Goal: Share content: Share content

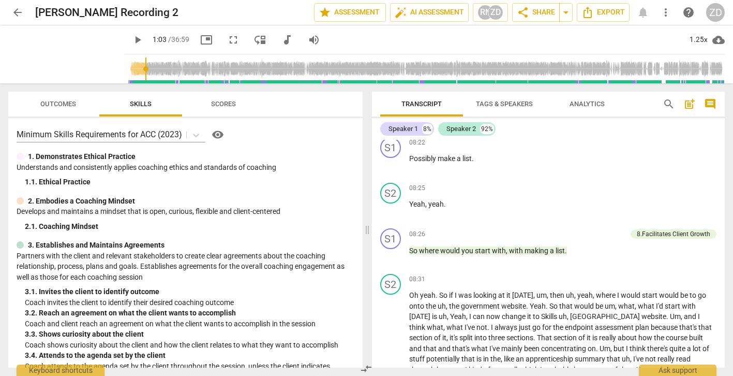
scroll to position [1596, 0]
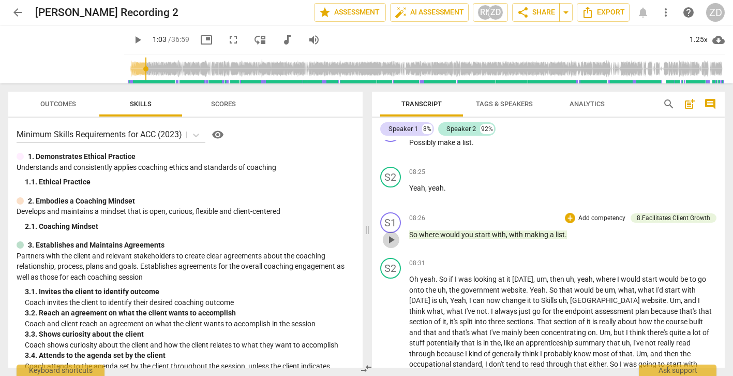
click at [392, 237] on span "play_arrow" at bounding box center [391, 239] width 12 height 12
click at [392, 239] on span "pause" at bounding box center [391, 239] width 12 height 12
type input "512"
click at [586, 220] on p "Add competency" at bounding box center [602, 218] width 49 height 9
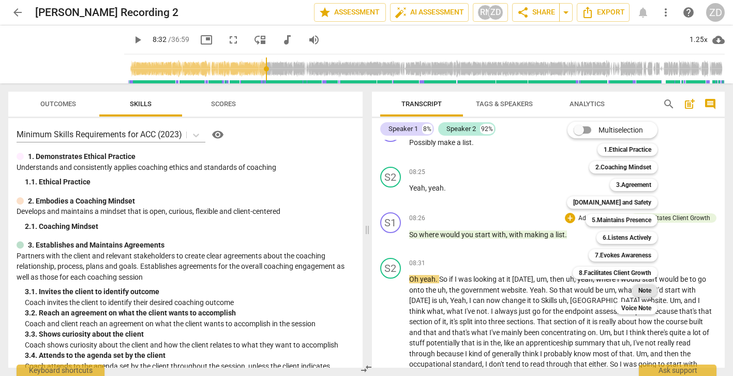
click at [642, 289] on b "Note" at bounding box center [645, 290] width 13 height 12
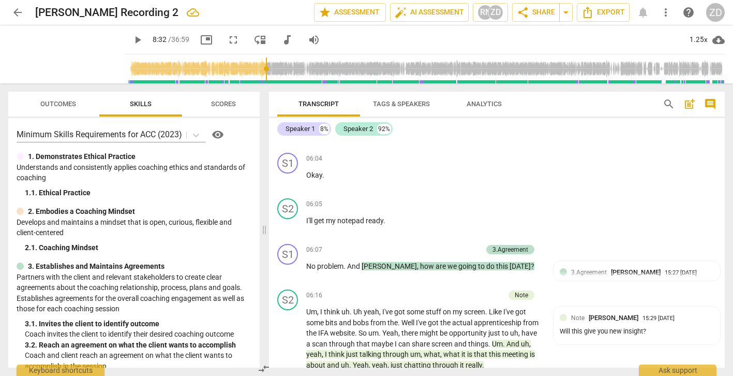
scroll to position [1224, 0]
click at [668, 104] on span "search" at bounding box center [669, 104] width 12 height 12
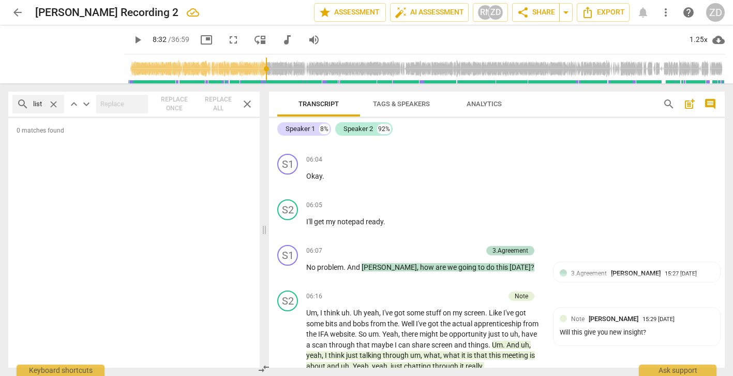
type input "list"
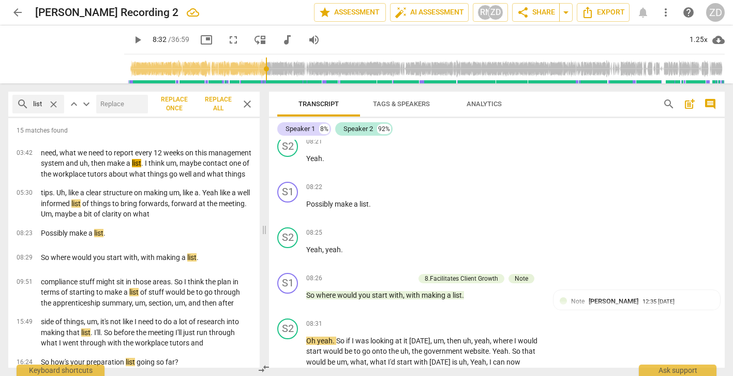
scroll to position [1725, 0]
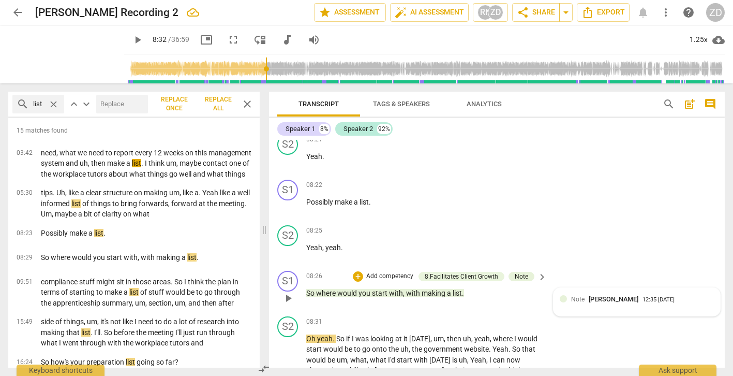
click at [583, 296] on div "Note [PERSON_NAME] 12:35 [DATE]" at bounding box center [637, 302] width 154 height 16
type textarea "W"
type textarea "Wh"
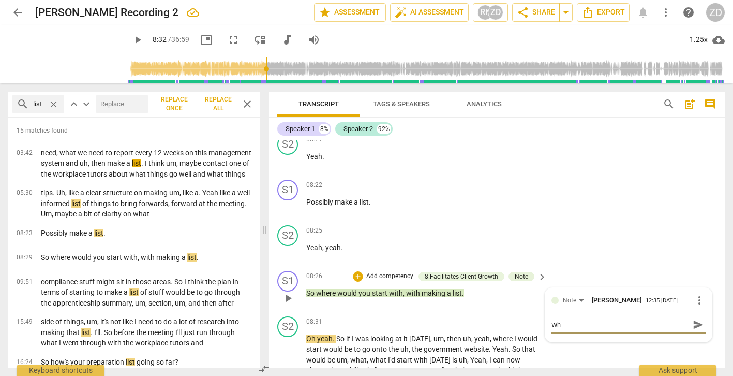
type textarea "Whe"
type textarea "Wher"
type textarea "Where"
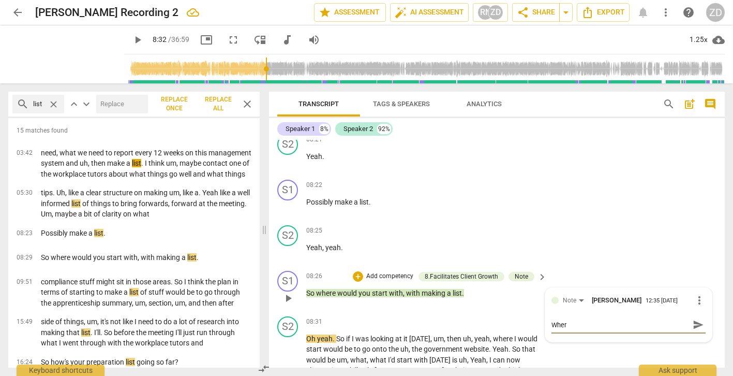
type textarea "Where"
type textarea "Where s"
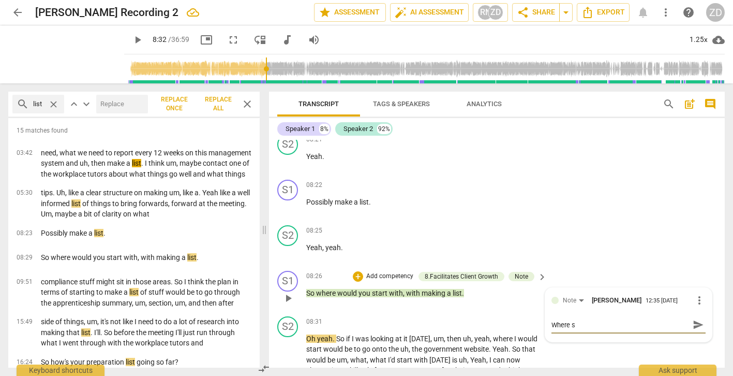
type textarea "Where sh"
type textarea "Where sha"
type textarea "Where [DEMOGRAPHIC_DATA];"
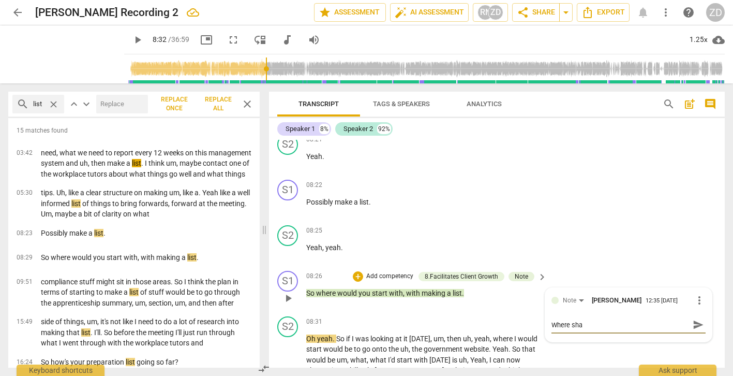
type textarea "Where [DEMOGRAPHIC_DATA];"
type textarea "Where sha"
type textarea "Where shal"
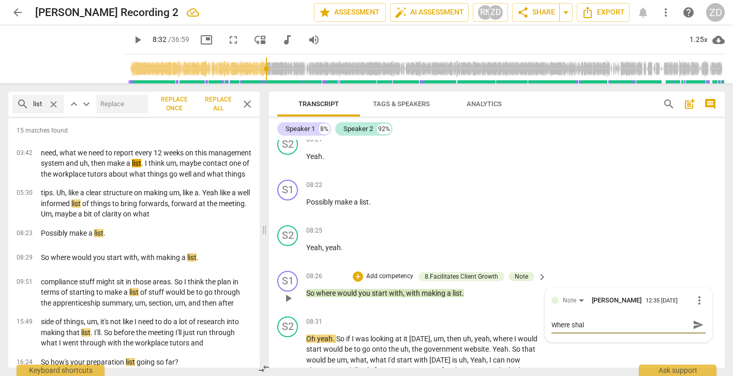
type textarea "Where shall"
type textarea "Where shall w"
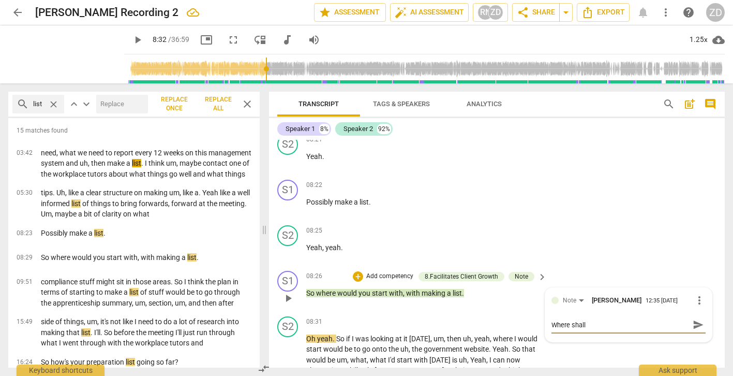
type textarea "Where shall w"
type textarea "Where shall we"
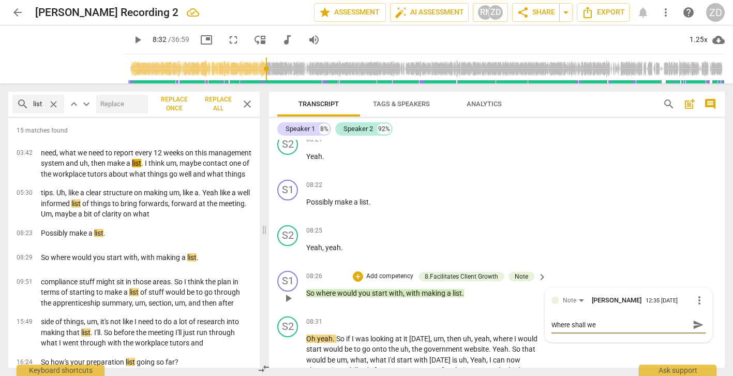
type textarea "Where shall we s"
type textarea "Where shall we st"
type textarea "Where shall we sta"
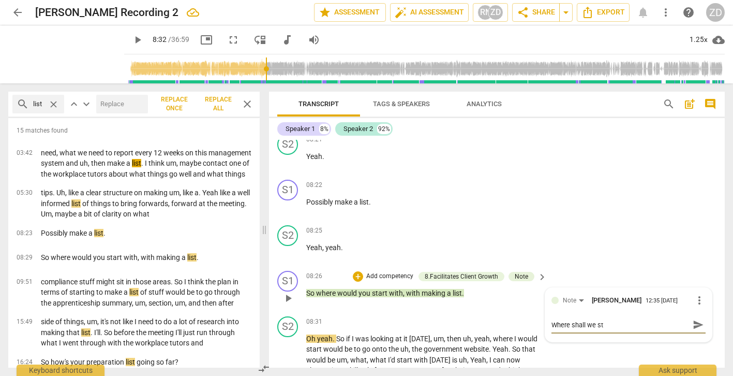
type textarea "Where shall we sta"
type textarea "Where shall we star"
type textarea "Where shall we start"
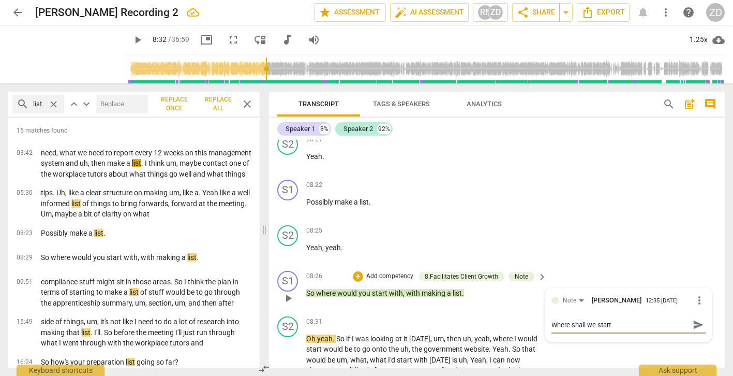
type textarea "Where shall we start?"
type textarea "Where shall we start? -"
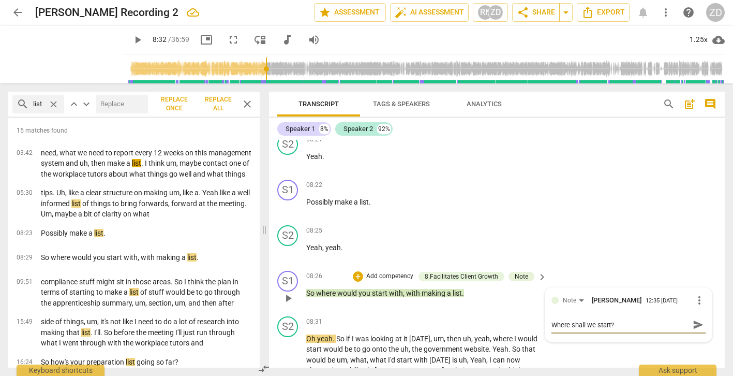
type textarea "Where shall we start? -"
type textarea "Where shall we start? - l"
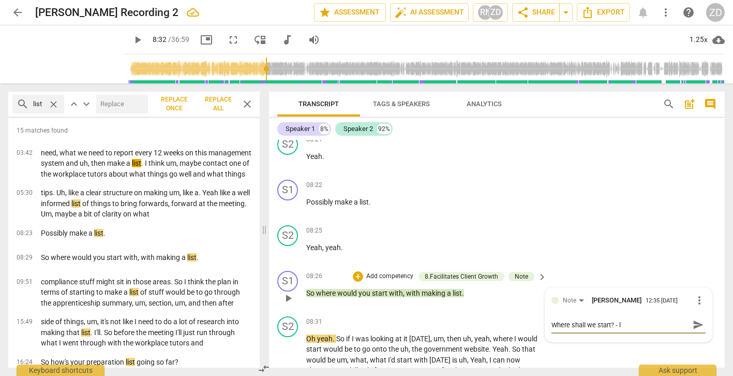
type textarea "Where shall we start? - le"
type textarea "Where shall we start? - let"
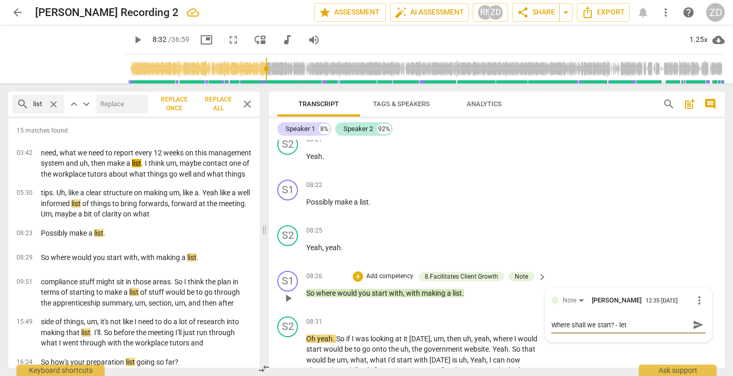
type textarea "Where shall we start? - let"
type textarea "Where shall we start? - let t"
type textarea "Where shall we start? - let th"
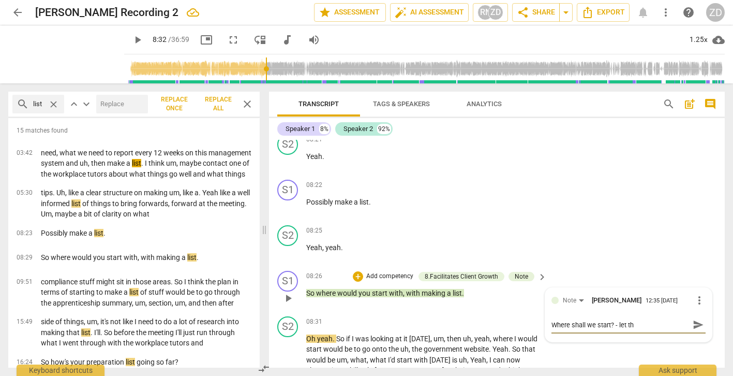
type textarea "Where shall we start? - let thi"
type textarea "Where shall we start? - let thin"
type textarea "Where shall we start? - let think"
type textarea "Where shall we start? - let thinke"
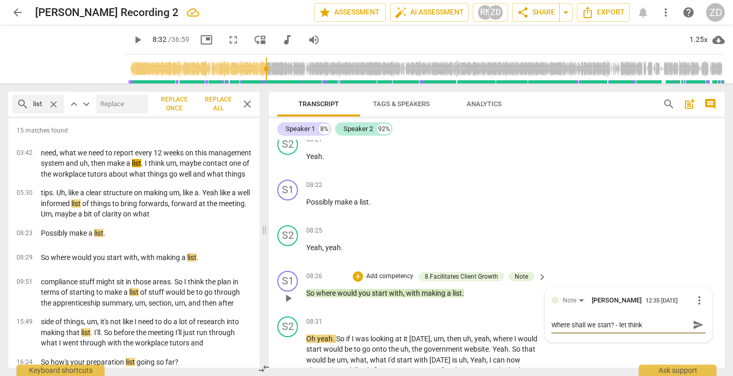
type textarea "Where shall we start? - let thinke"
type textarea "Where shall we start? - let thinker"
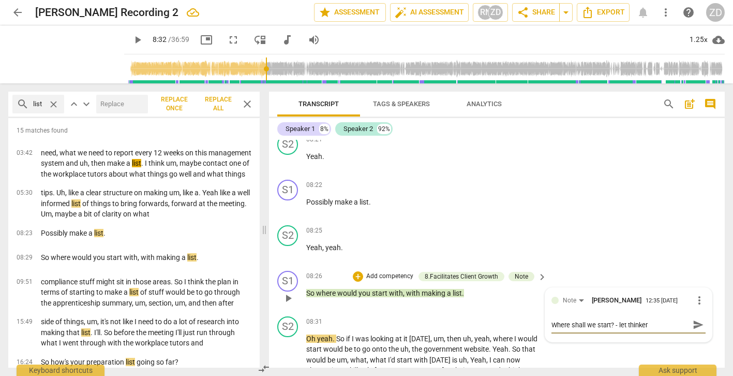
type textarea "Where shall we start? - let thinker c"
type textarea "Where shall we start? - let thinker ch"
type textarea "Where shall we start? - let thinker cho"
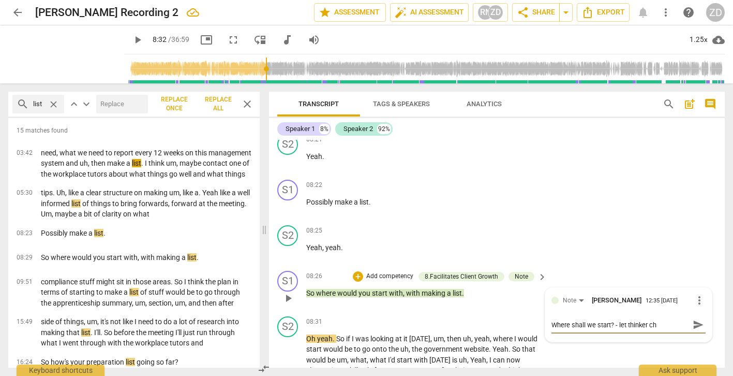
type textarea "Where shall we start? - let thinker cho"
type textarea "Where shall we start? - let thinker choo"
type textarea "Where shall we start? - let thinker choos"
type textarea "Where shall we start? - let thinker choose"
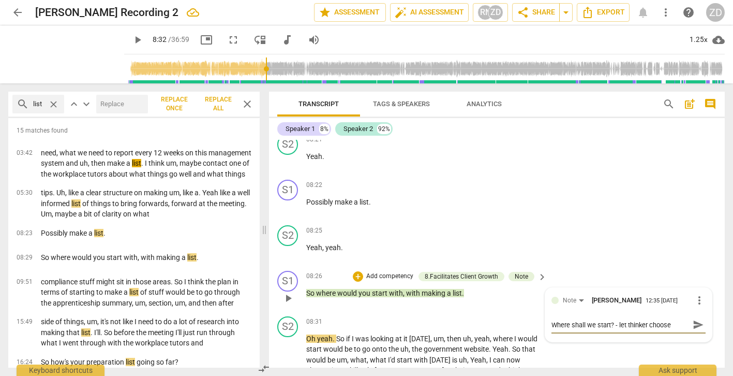
click at [696, 319] on span "send" at bounding box center [698, 324] width 11 height 11
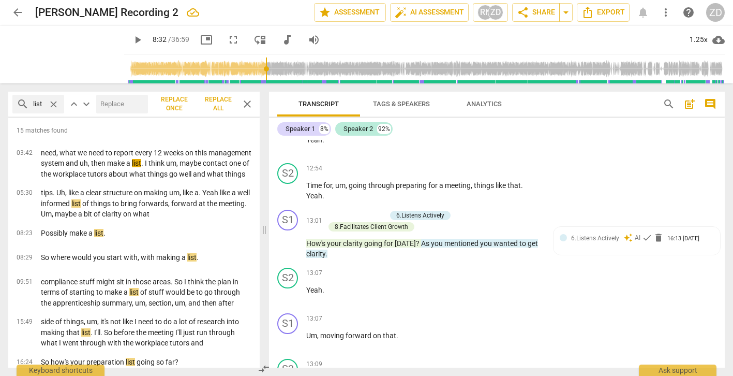
scroll to position [2881, 0]
click at [292, 238] on span "play_arrow" at bounding box center [288, 244] width 12 height 12
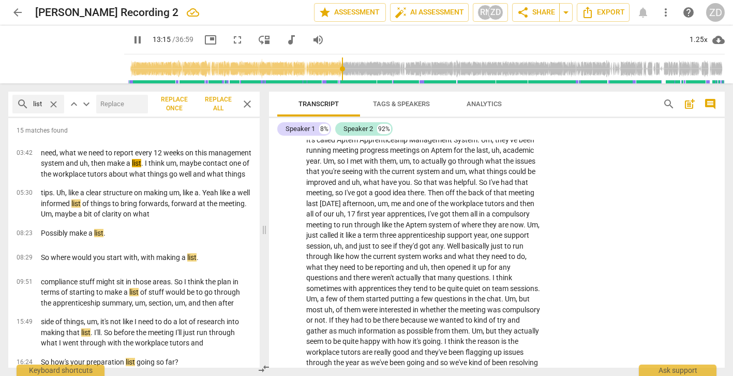
scroll to position [3178, 0]
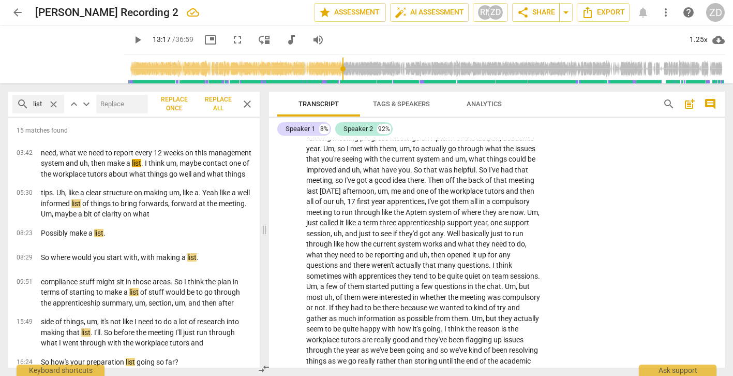
type input "798"
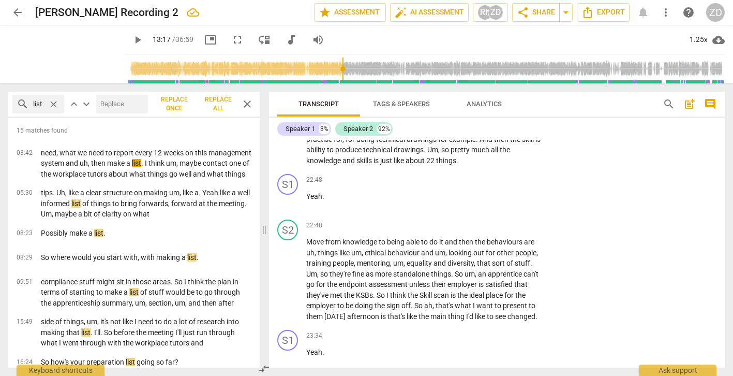
scroll to position [4545, 0]
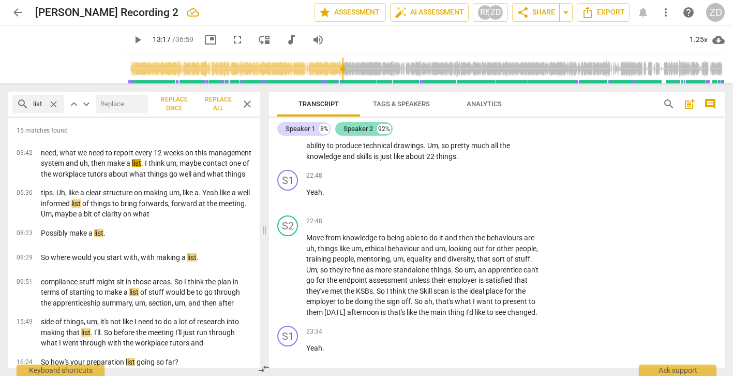
click at [372, 125] on div "Speaker 2" at bounding box center [359, 129] width 30 height 10
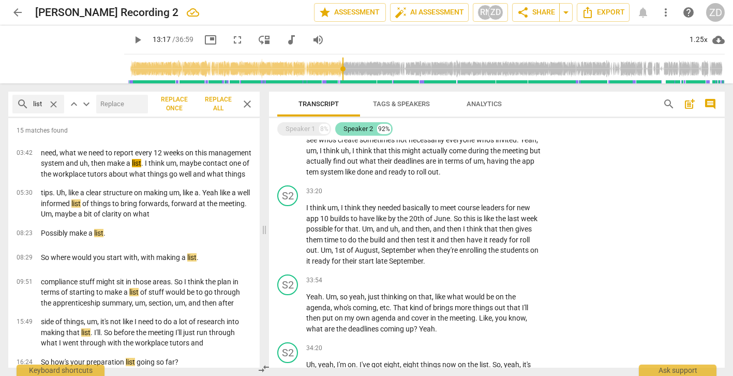
scroll to position [3298, 0]
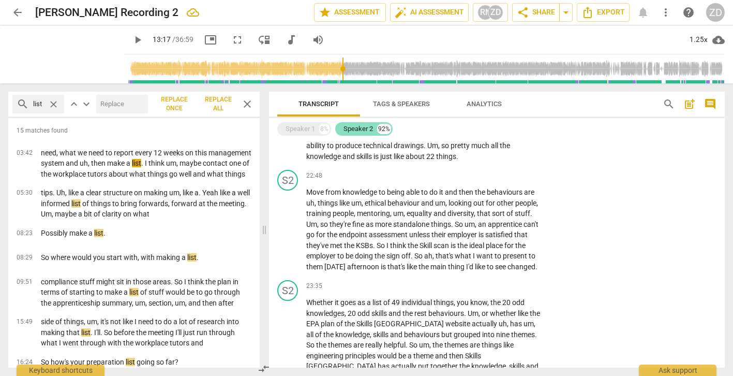
click at [372, 126] on div "Speaker 2" at bounding box center [359, 129] width 30 height 10
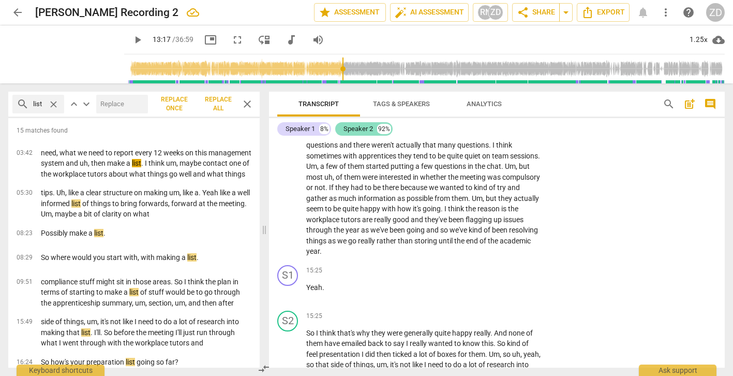
scroll to position [4545, 0]
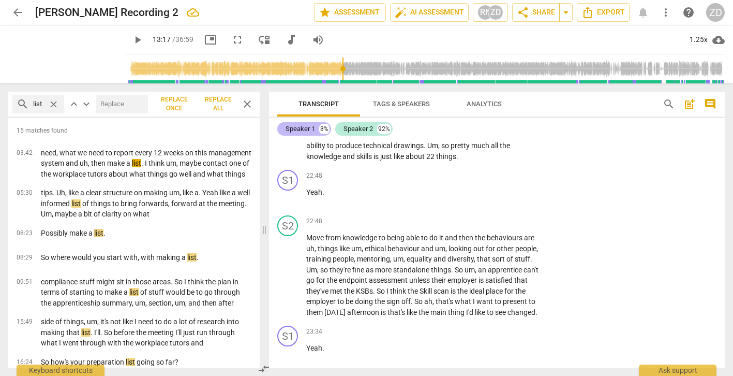
click at [318, 127] on div "Speaker 1 8%" at bounding box center [304, 128] width 54 height 13
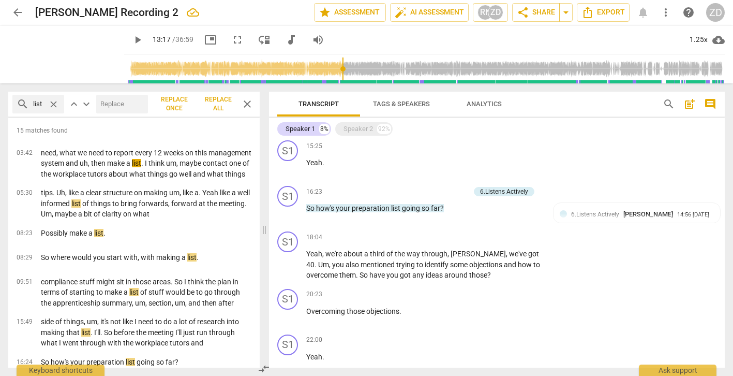
scroll to position [0, 0]
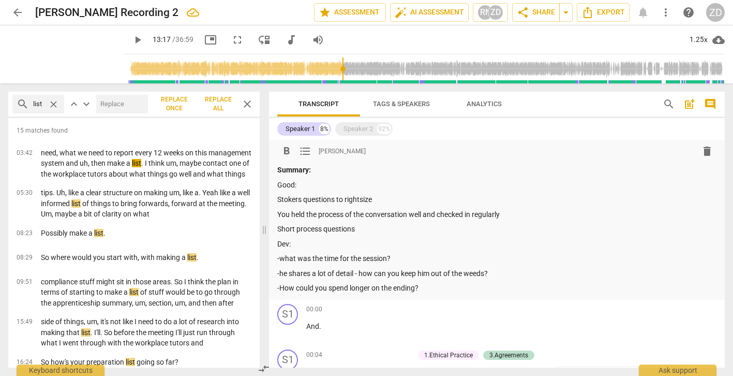
click at [359, 229] on p "Short process questions" at bounding box center [496, 229] width 439 height 11
drag, startPoint x: 359, startPoint y: 229, endPoint x: 276, endPoint y: 230, distance: 82.8
click at [276, 230] on div "format_bold format_list_bulleted [PERSON_NAME] delete Summary: Good: Stokers qu…" at bounding box center [497, 220] width 456 height 160
click at [371, 125] on div "Speaker 2" at bounding box center [359, 129] width 30 height 10
click at [500, 273] on p "-he shares a lot of detail - how can you keep him out of the weeds?" at bounding box center [496, 273] width 439 height 11
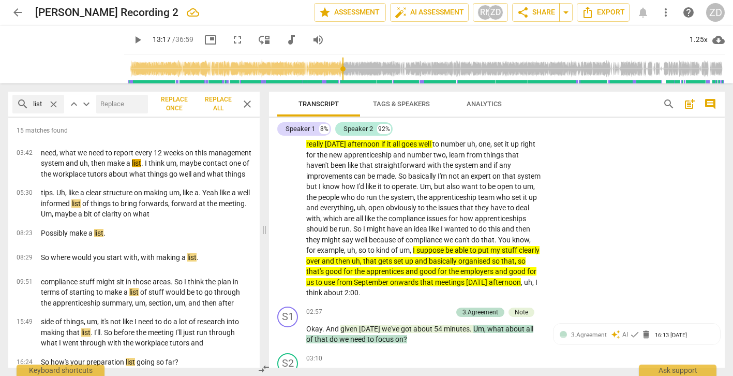
scroll to position [443, 0]
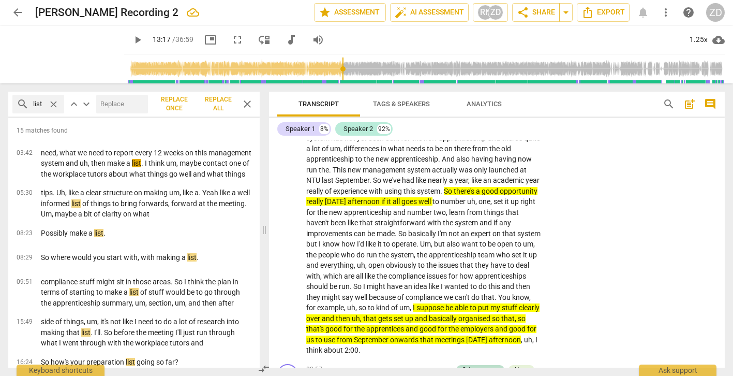
click at [128, 68] on input "range" at bounding box center [426, 68] width 597 height 33
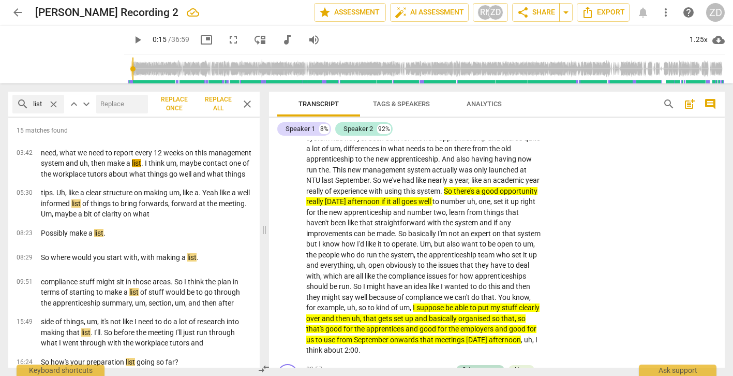
click at [128, 68] on input "range" at bounding box center [426, 68] width 597 height 33
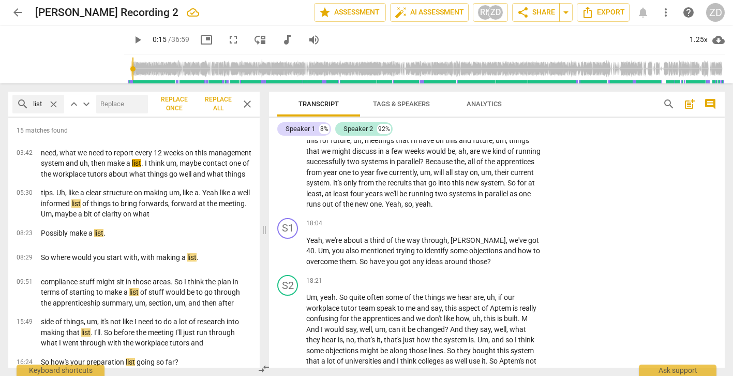
scroll to position [3765, 0]
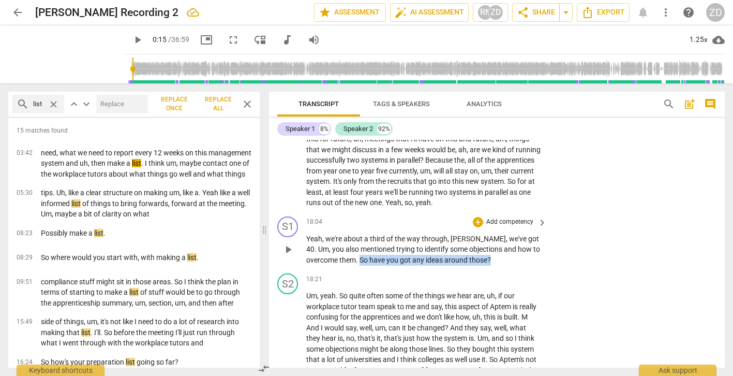
drag, startPoint x: 462, startPoint y: 239, endPoint x: 328, endPoint y: 238, distance: 134.6
click at [328, 238] on p "Yeah , we're about a third of the way through , [PERSON_NAME] , we've got 40 . …" at bounding box center [423, 249] width 235 height 32
click at [480, 225] on icon "button" at bounding box center [481, 223] width 6 height 7
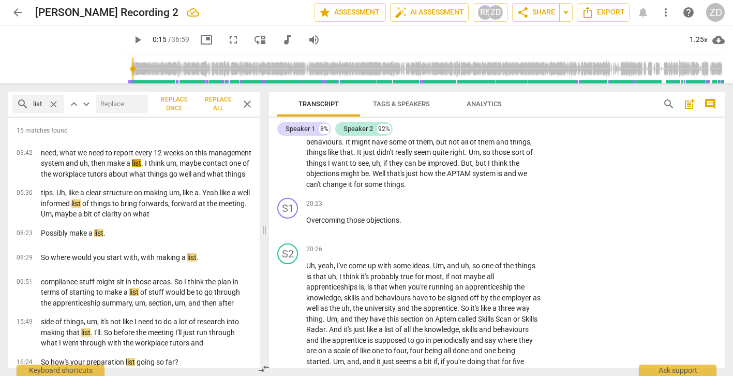
scroll to position [4110, 0]
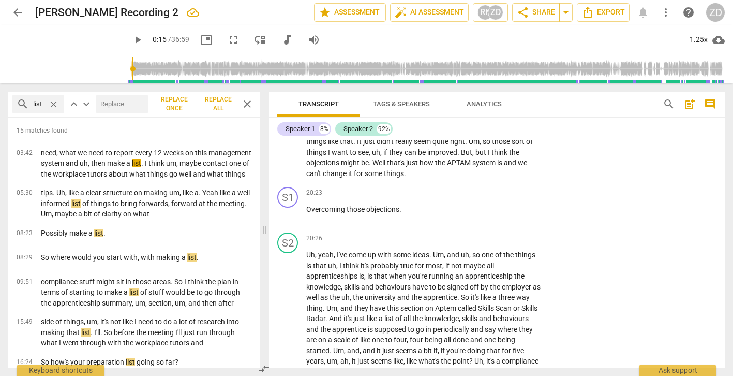
click at [247, 105] on span "close" at bounding box center [247, 104] width 12 height 12
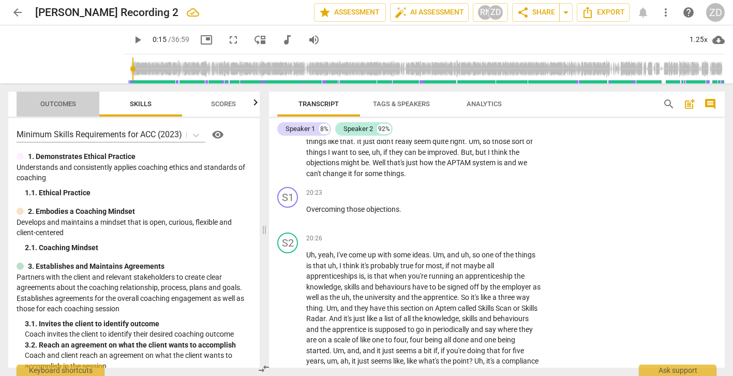
click at [65, 105] on span "Outcomes" at bounding box center [58, 104] width 36 height 8
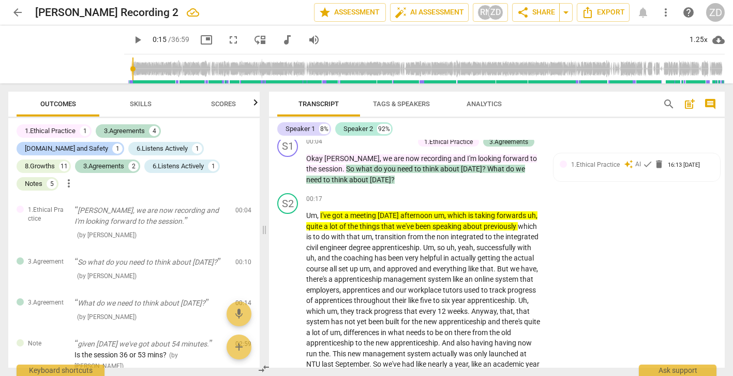
scroll to position [267, 0]
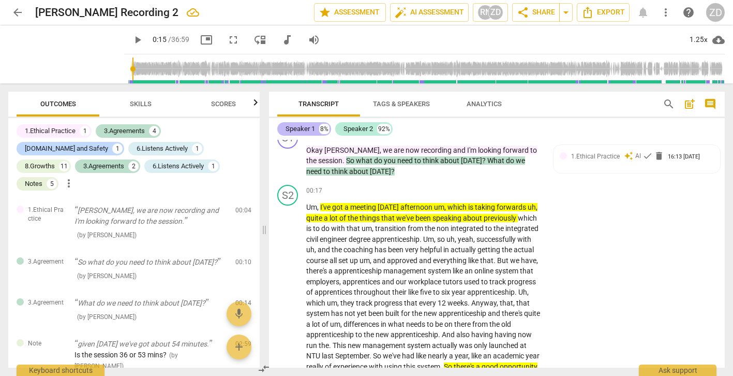
click at [300, 129] on div "Speaker 1" at bounding box center [301, 129] width 30 height 10
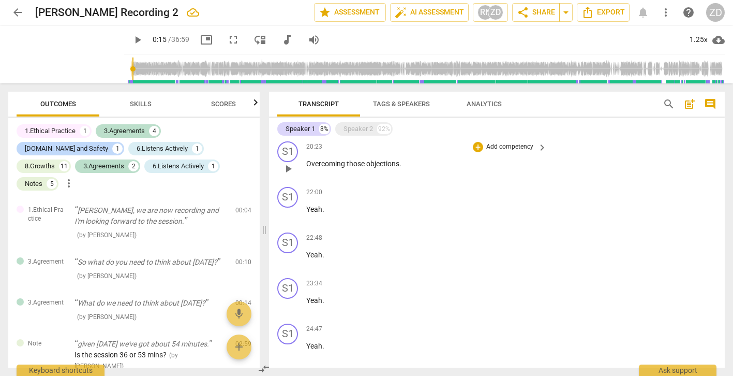
scroll to position [1330, 0]
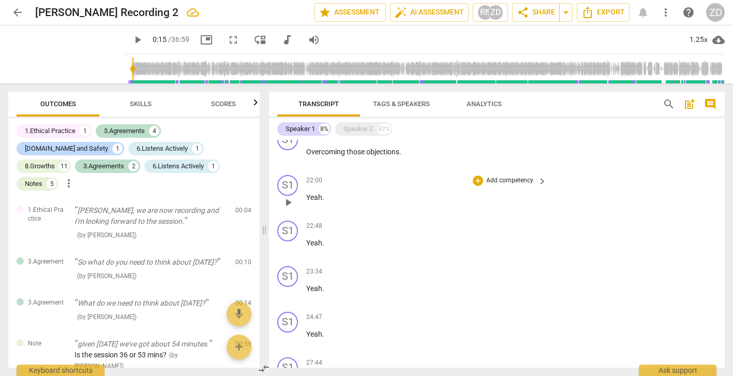
click at [288, 200] on span "play_arrow" at bounding box center [288, 202] width 12 height 12
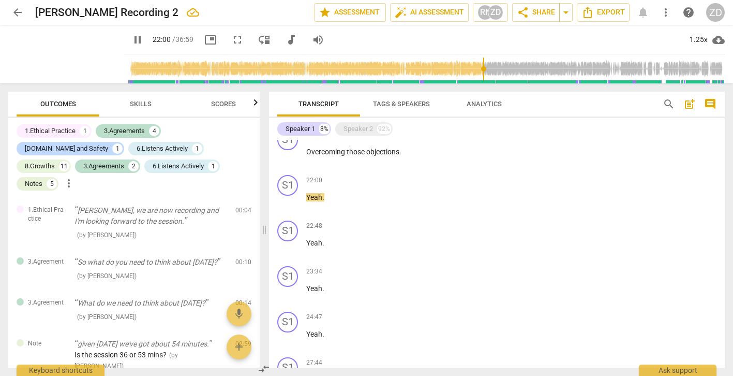
click at [131, 39] on span "pause" at bounding box center [137, 40] width 12 height 12
click at [204, 39] on span "picture_in_picture" at bounding box center [210, 40] width 12 height 12
click at [702, 39] on div "1.25x" at bounding box center [699, 40] width 20 height 17
click at [704, 39] on div "0.75x" at bounding box center [699, 40] width 20 height 17
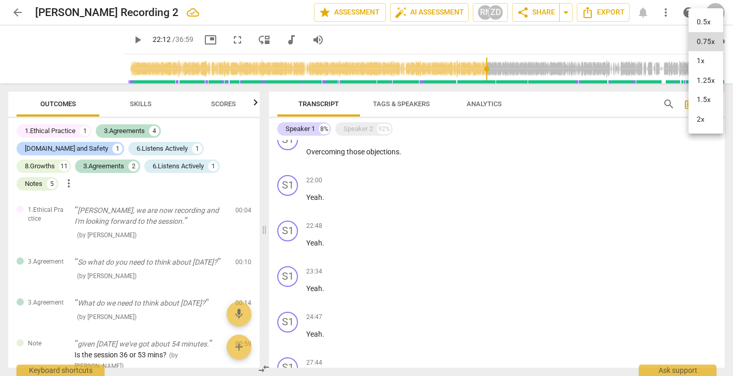
click at [700, 58] on li "1x" at bounding box center [706, 61] width 35 height 20
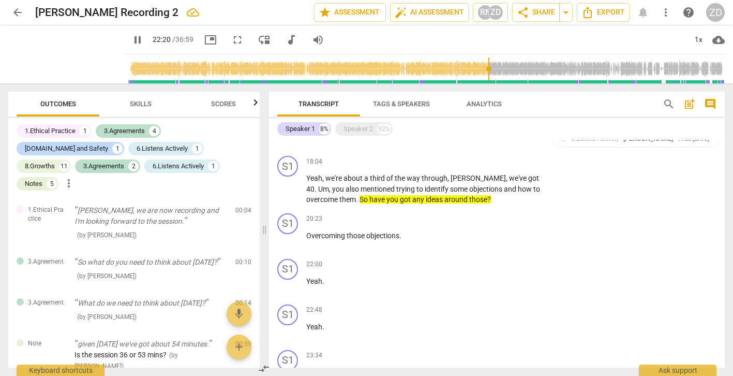
scroll to position [1260, 0]
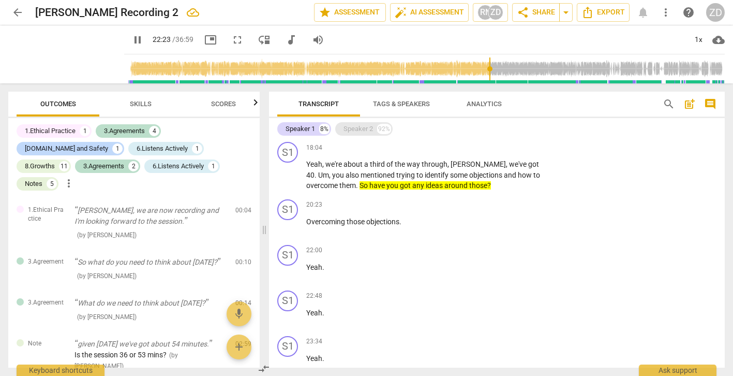
click at [367, 128] on div "Speaker 2" at bounding box center [359, 129] width 30 height 10
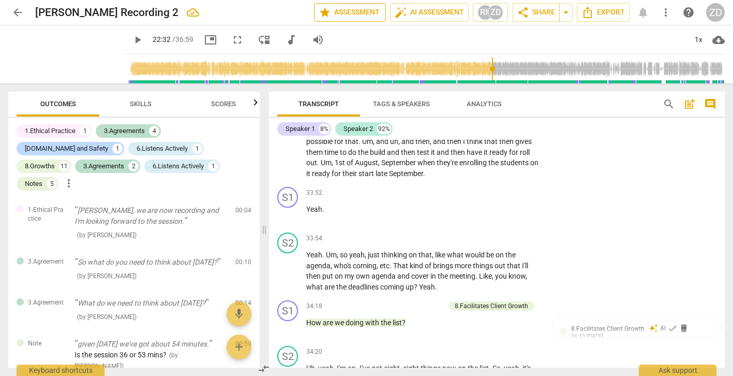
scroll to position [6292, 0]
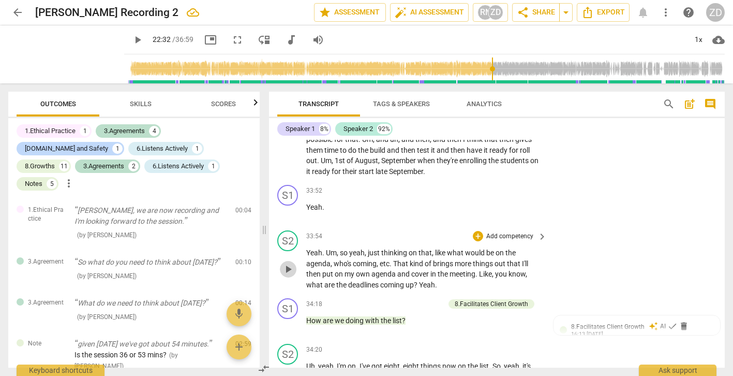
click at [291, 263] on span "play_arrow" at bounding box center [288, 269] width 12 height 12
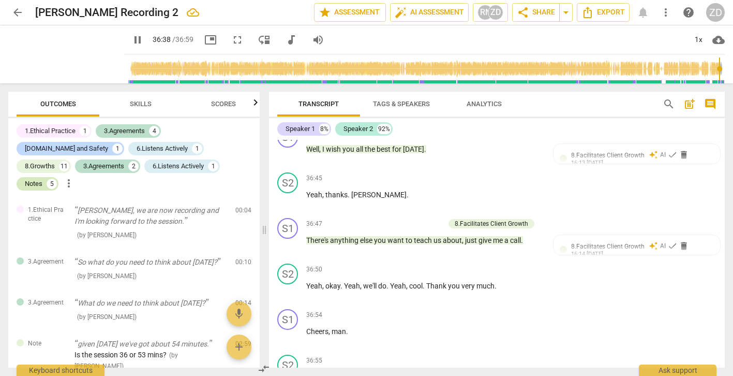
scroll to position [7043, 0]
type input "2200"
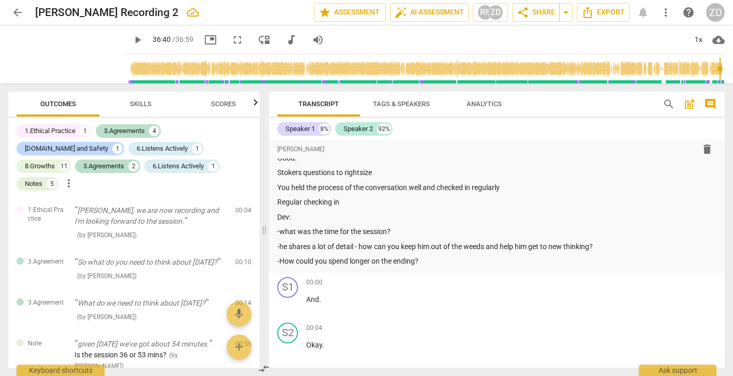
scroll to position [0, 0]
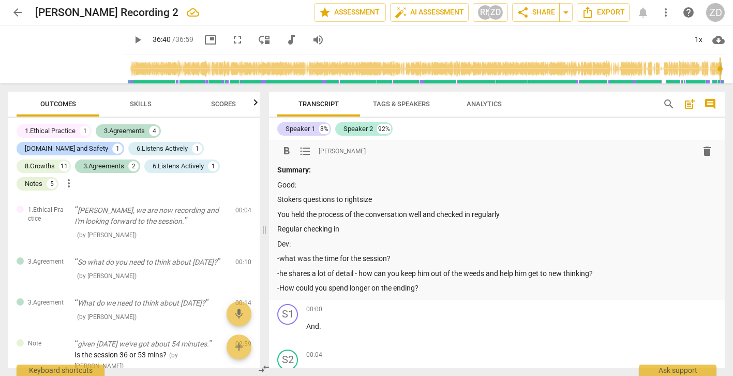
click at [372, 235] on div "Summary: Good: Stokers questions to rightsize You held the process of the conve…" at bounding box center [496, 229] width 439 height 129
drag, startPoint x: 351, startPoint y: 226, endPoint x: 277, endPoint y: 230, distance: 74.1
click at [277, 230] on p "Regular checking in" at bounding box center [496, 229] width 439 height 11
drag, startPoint x: 399, startPoint y: 258, endPoint x: 274, endPoint y: 260, distance: 125.3
click at [274, 260] on div "format_bold format_list_bulleted [PERSON_NAME] delete Summary: Good: Stokers qu…" at bounding box center [497, 220] width 456 height 160
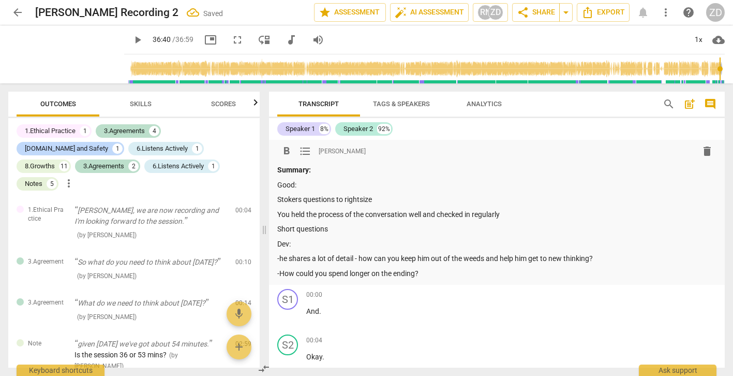
click at [427, 273] on p "-How could you spend longer on the ending?" at bounding box center [496, 273] width 439 height 11
click at [618, 260] on p "-he shares a lot of detail - how can you keep him out of the weeds and help him…" at bounding box center [496, 258] width 439 height 11
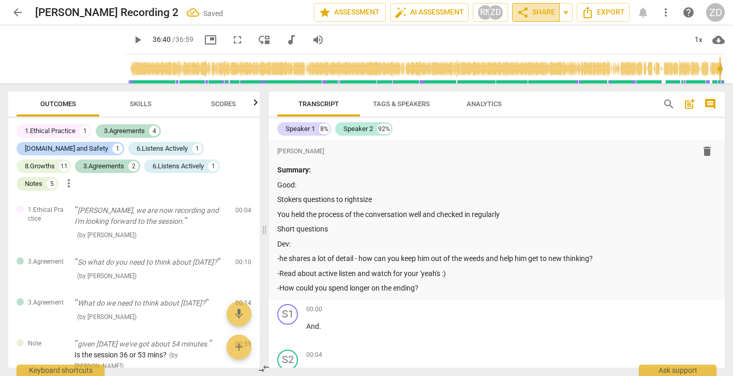
click at [538, 17] on span "share Share" at bounding box center [536, 12] width 38 height 12
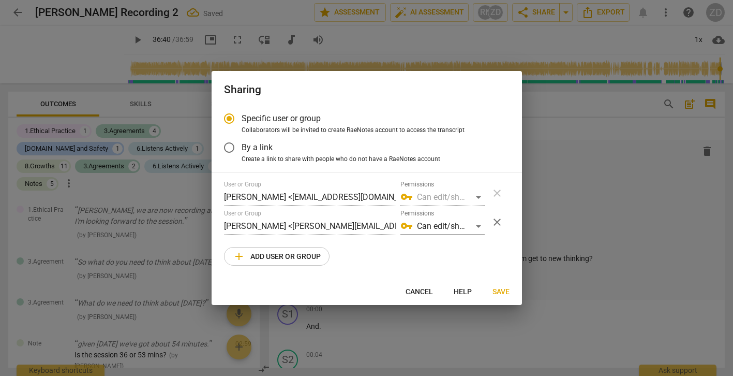
radio input "false"
click at [228, 148] on input "By a link" at bounding box center [229, 147] width 25 height 25
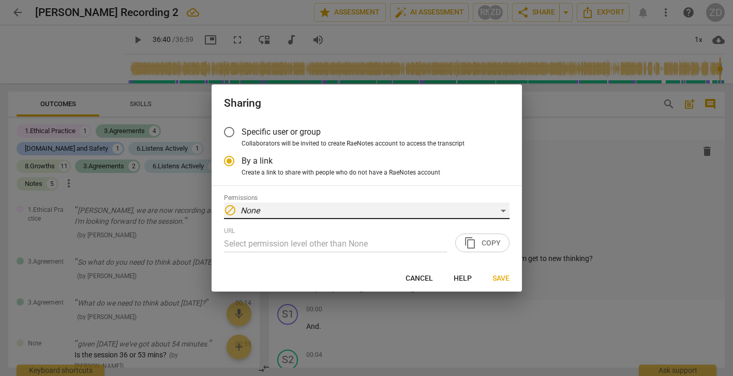
click at [504, 210] on div "block None" at bounding box center [367, 210] width 286 height 17
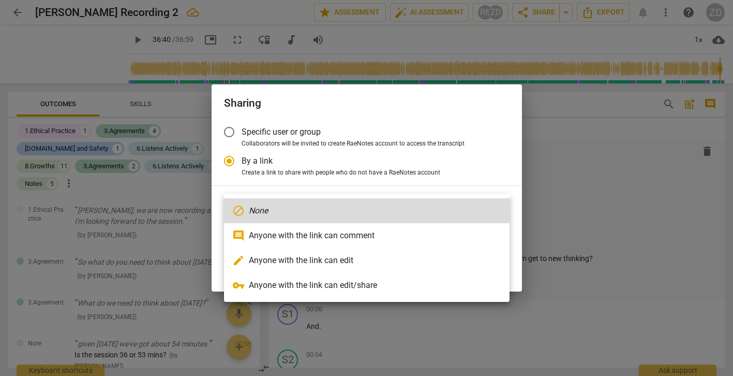
click at [381, 259] on li "edit Anyone with the link can edit" at bounding box center [367, 260] width 286 height 25
radio input "false"
type input "[URL][DOMAIN_NAME]"
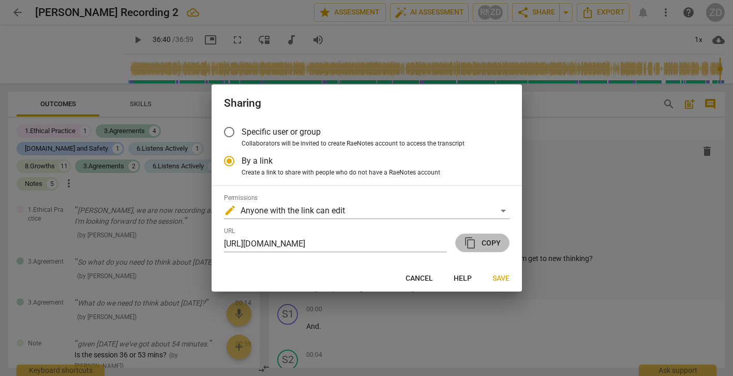
click at [479, 242] on span "content_copy Copy" at bounding box center [482, 243] width 37 height 12
click at [500, 275] on span "Save" at bounding box center [501, 278] width 17 height 10
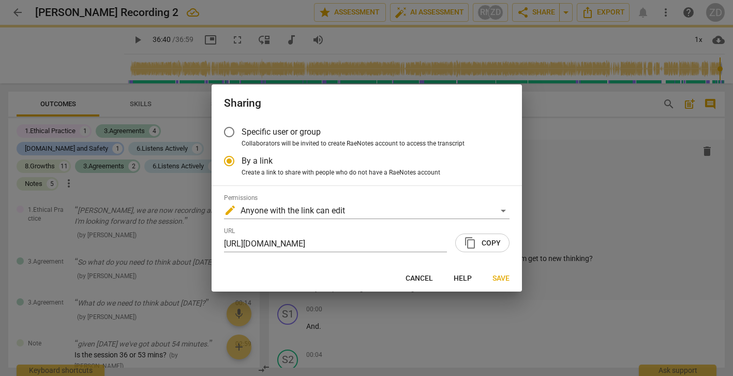
radio input "false"
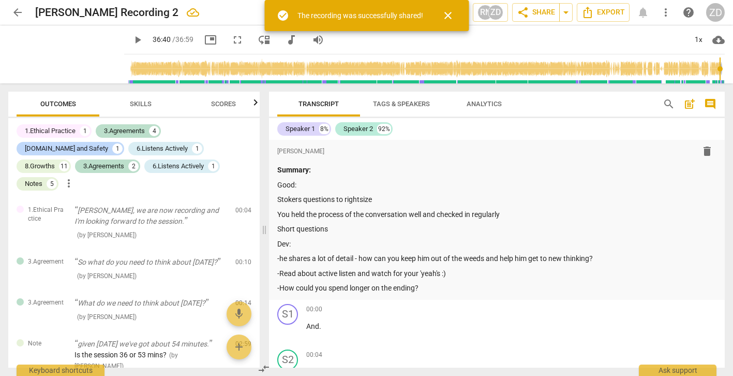
type input "2200"
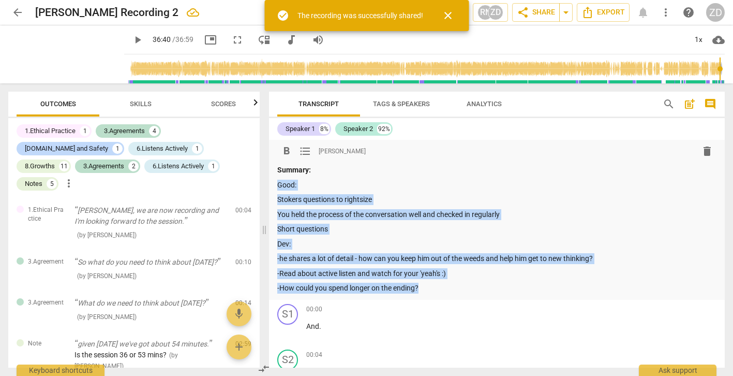
drag, startPoint x: 434, startPoint y: 291, endPoint x: 261, endPoint y: 179, distance: 206.3
click at [261, 179] on div "Outcomes Skills Scores 1.Ethical Practice 1 3.Agreements 4 [DOMAIN_NAME] and Sa…" at bounding box center [366, 229] width 733 height 292
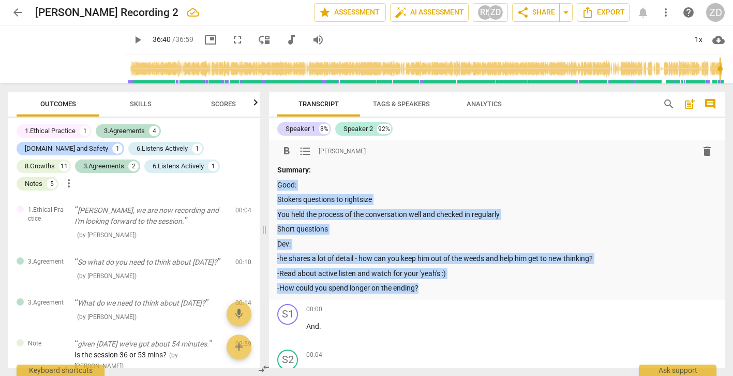
copy div "Good: Stokers questions to rightsize You held the process of the conversation w…"
